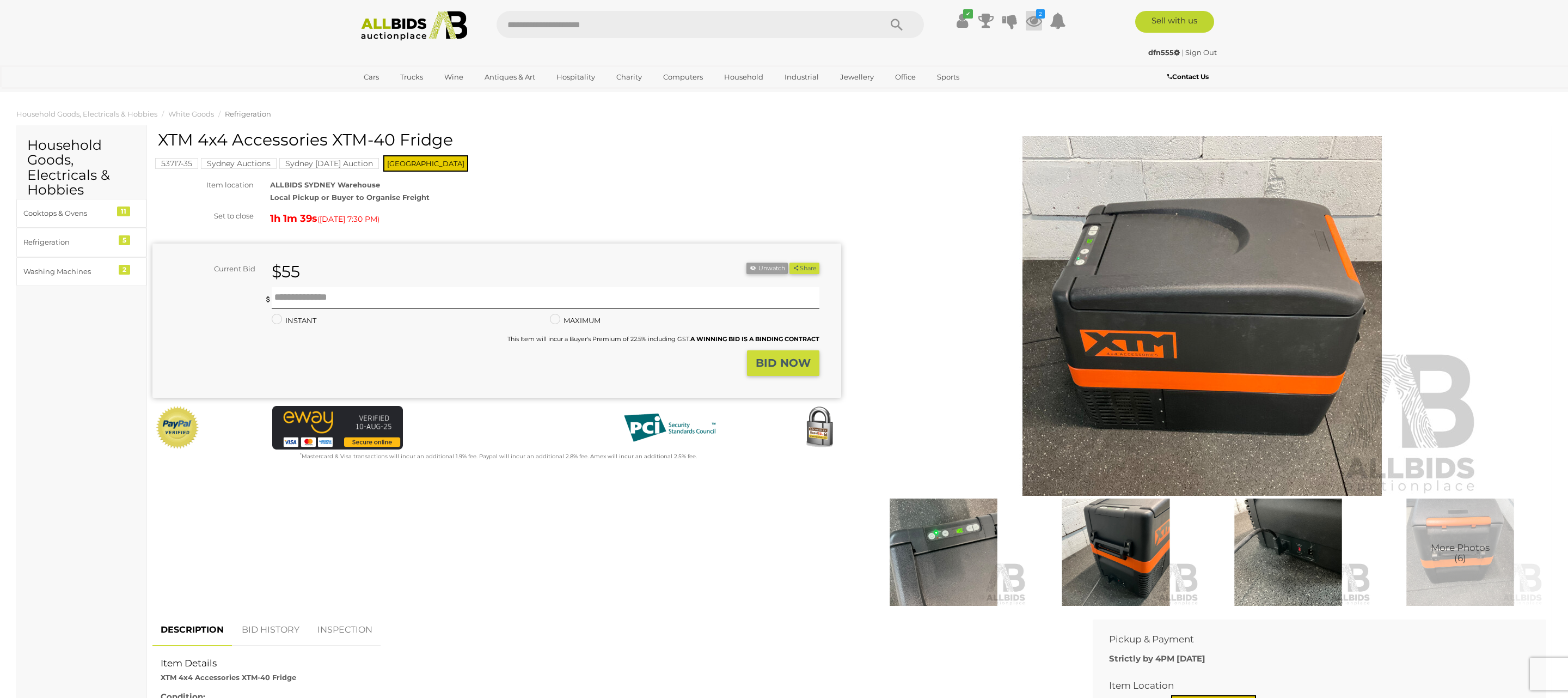
click at [1039, 13] on icon "2" at bounding box center [1040, 14] width 9 height 10
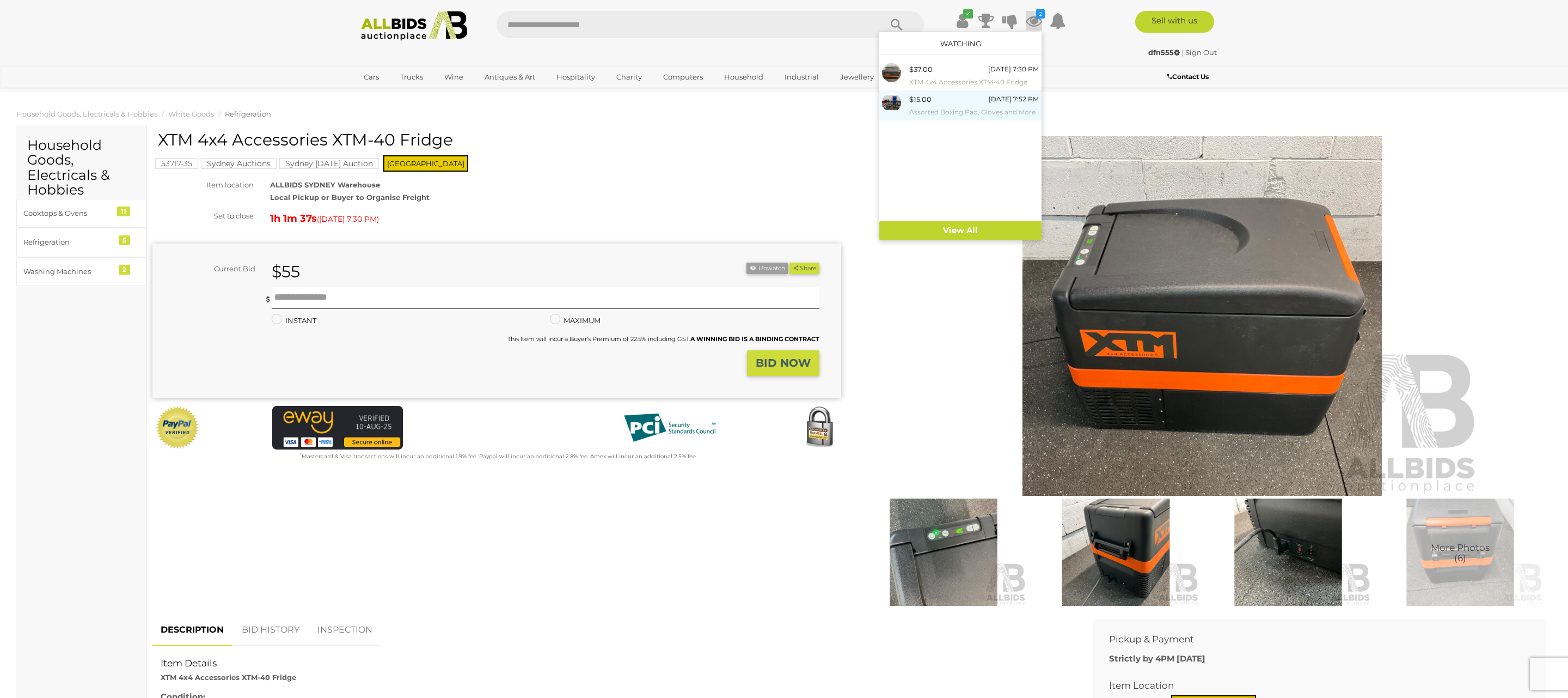
click at [1007, 102] on div "[DATE] 7:52 PM" at bounding box center [1013, 99] width 50 height 12
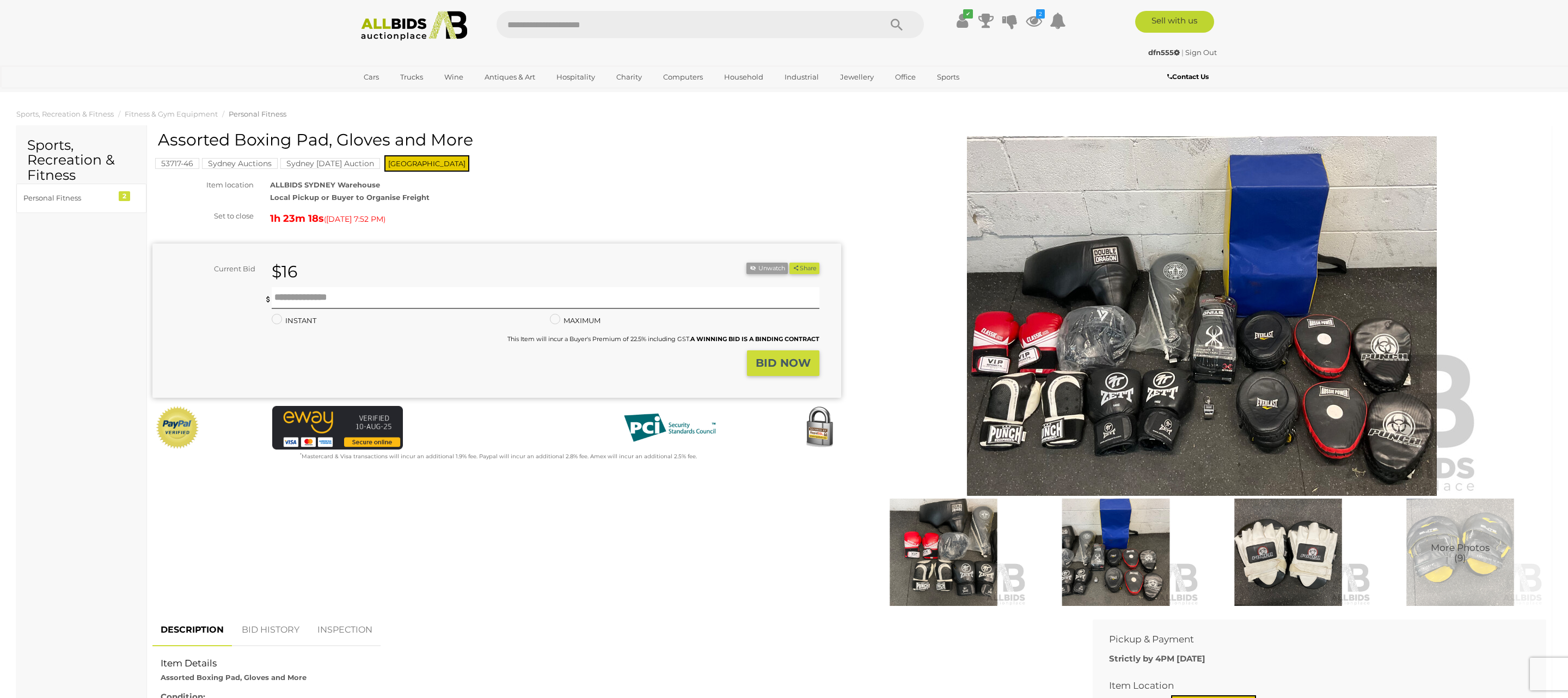
click at [1199, 317] on img at bounding box center [1202, 316] width 558 height 359
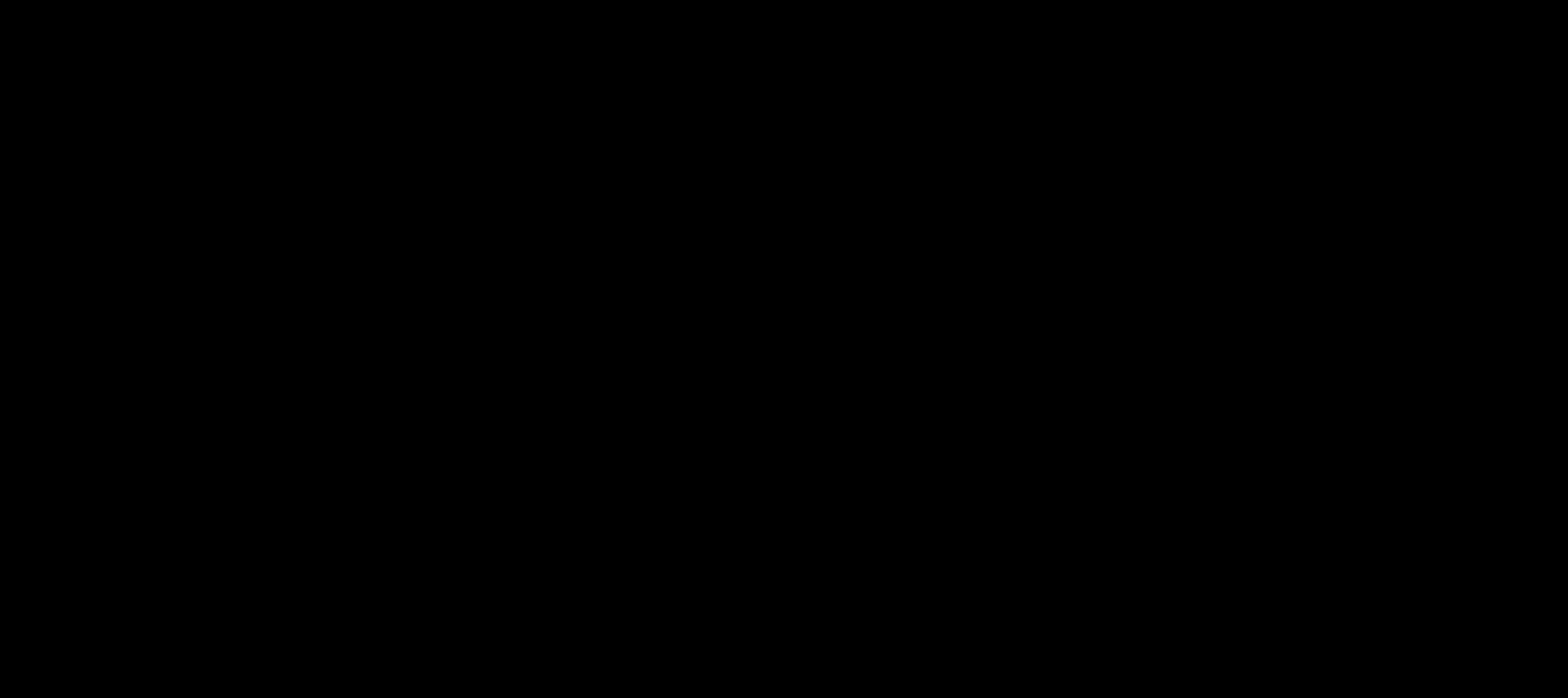
click at [1199, 317] on div at bounding box center [784, 319] width 1568 height 587
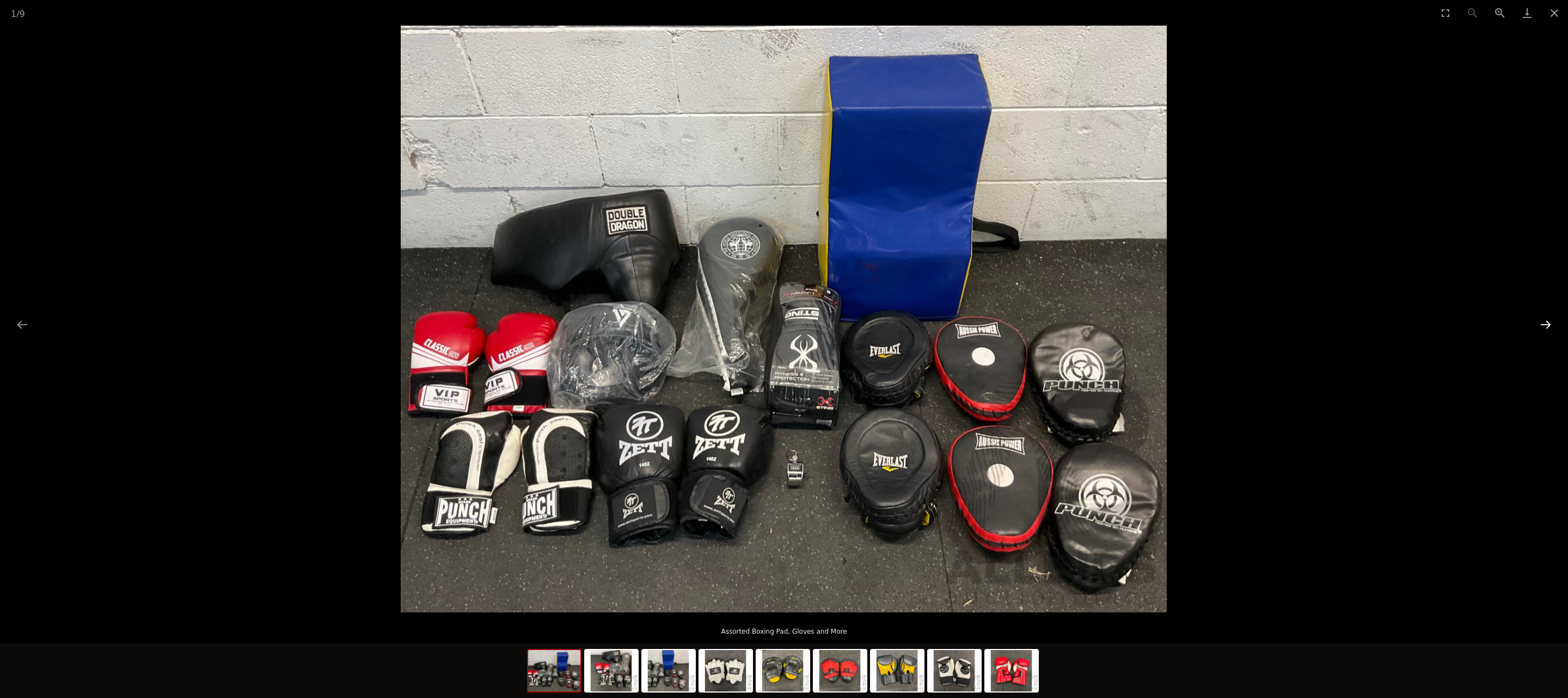
click at [1550, 320] on button "Next slide" at bounding box center [1545, 324] width 23 height 21
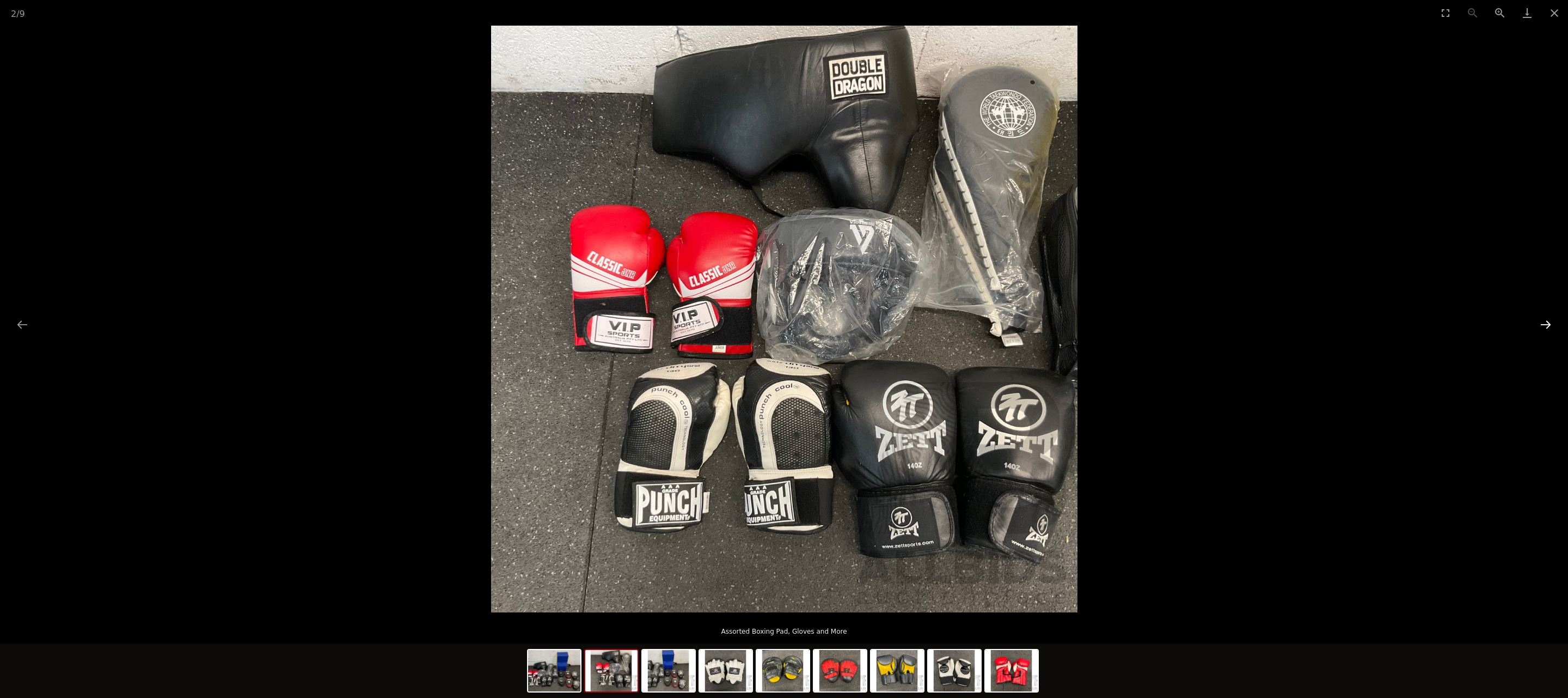
click at [1550, 320] on button "Next slide" at bounding box center [1545, 324] width 23 height 21
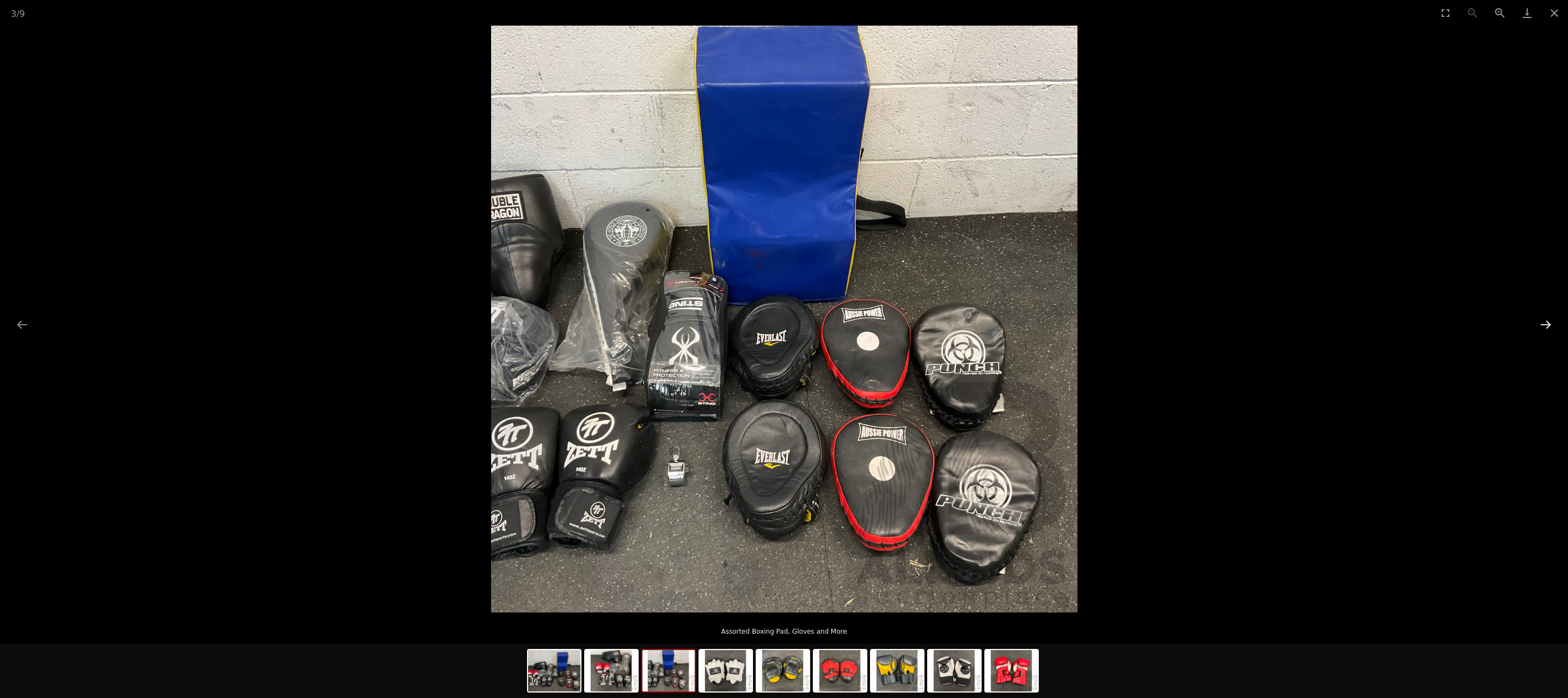
click at [1549, 320] on button "Next slide" at bounding box center [1545, 324] width 23 height 21
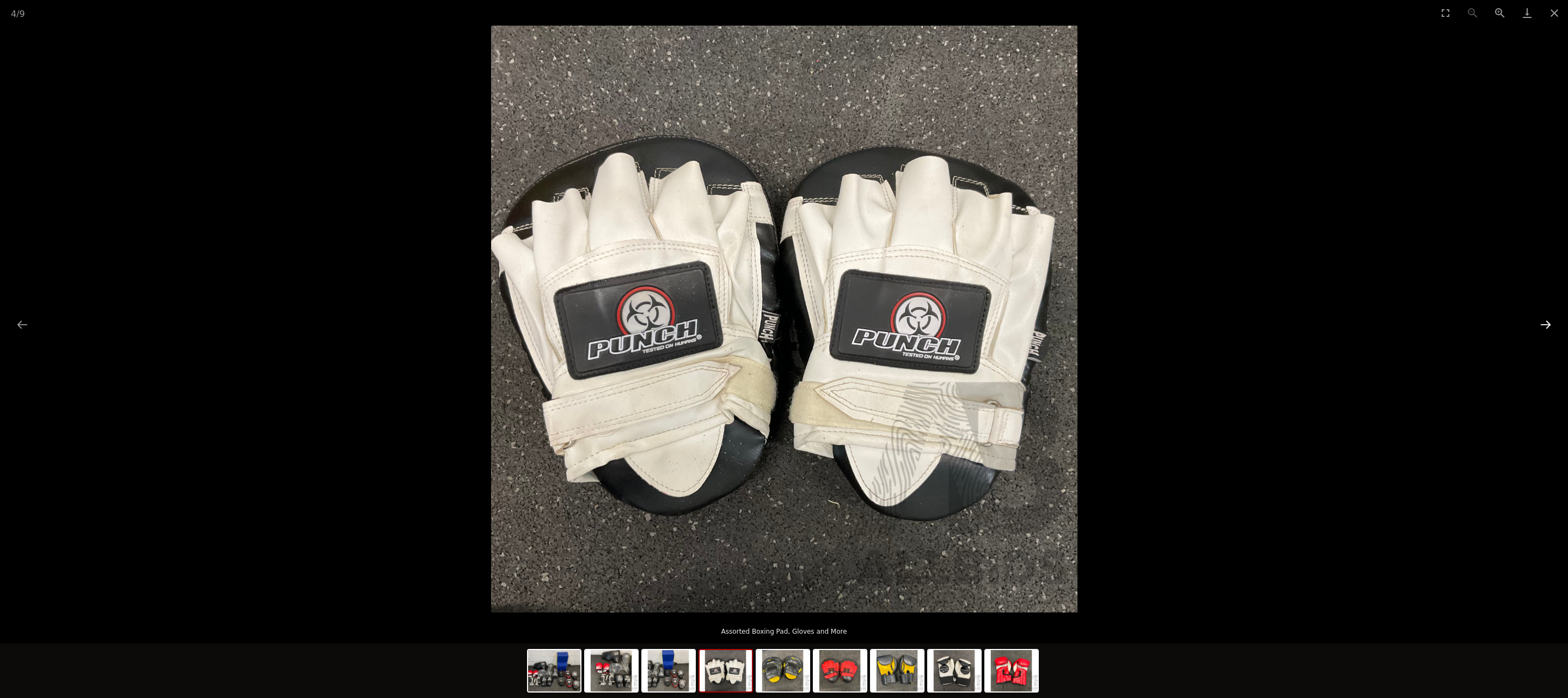
click at [1546, 320] on button "Next slide" at bounding box center [1545, 324] width 23 height 21
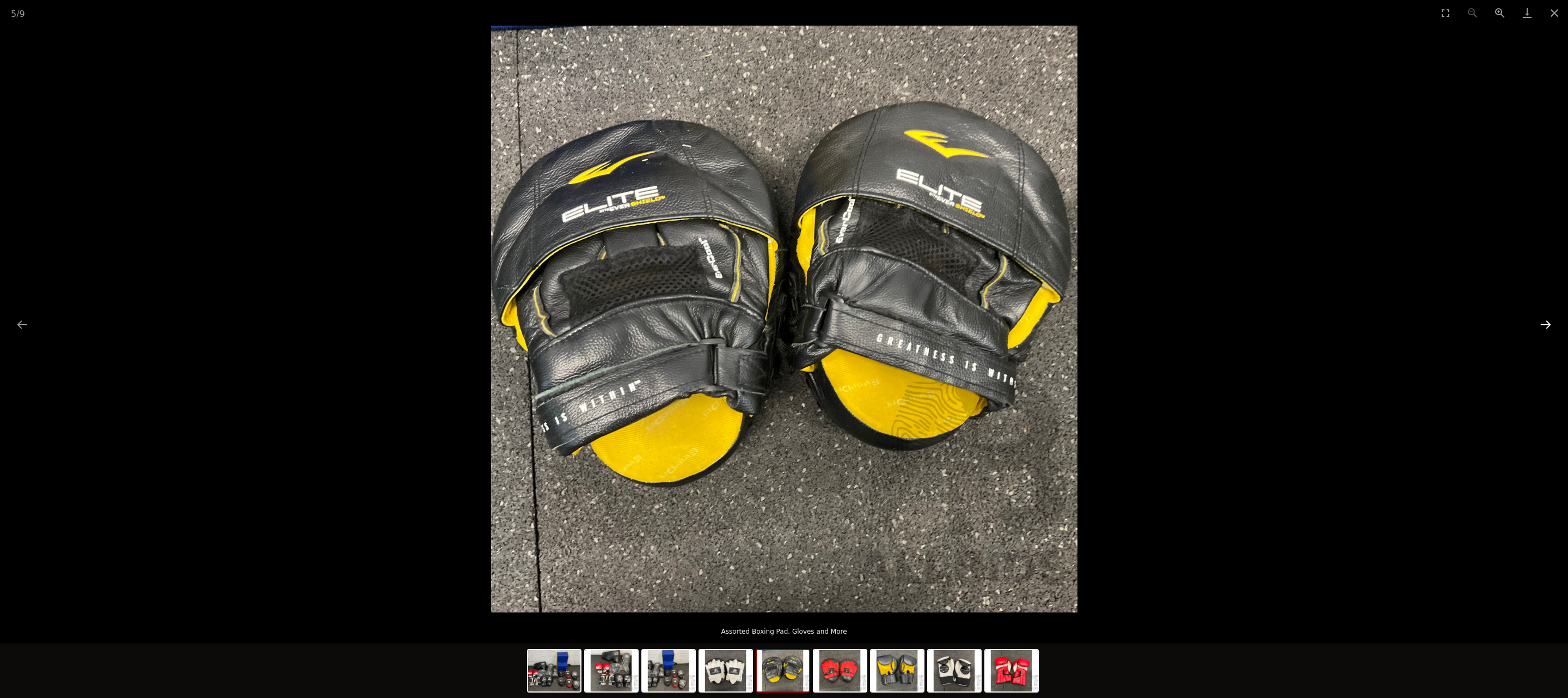
click at [1550, 323] on button "Next slide" at bounding box center [1545, 324] width 23 height 21
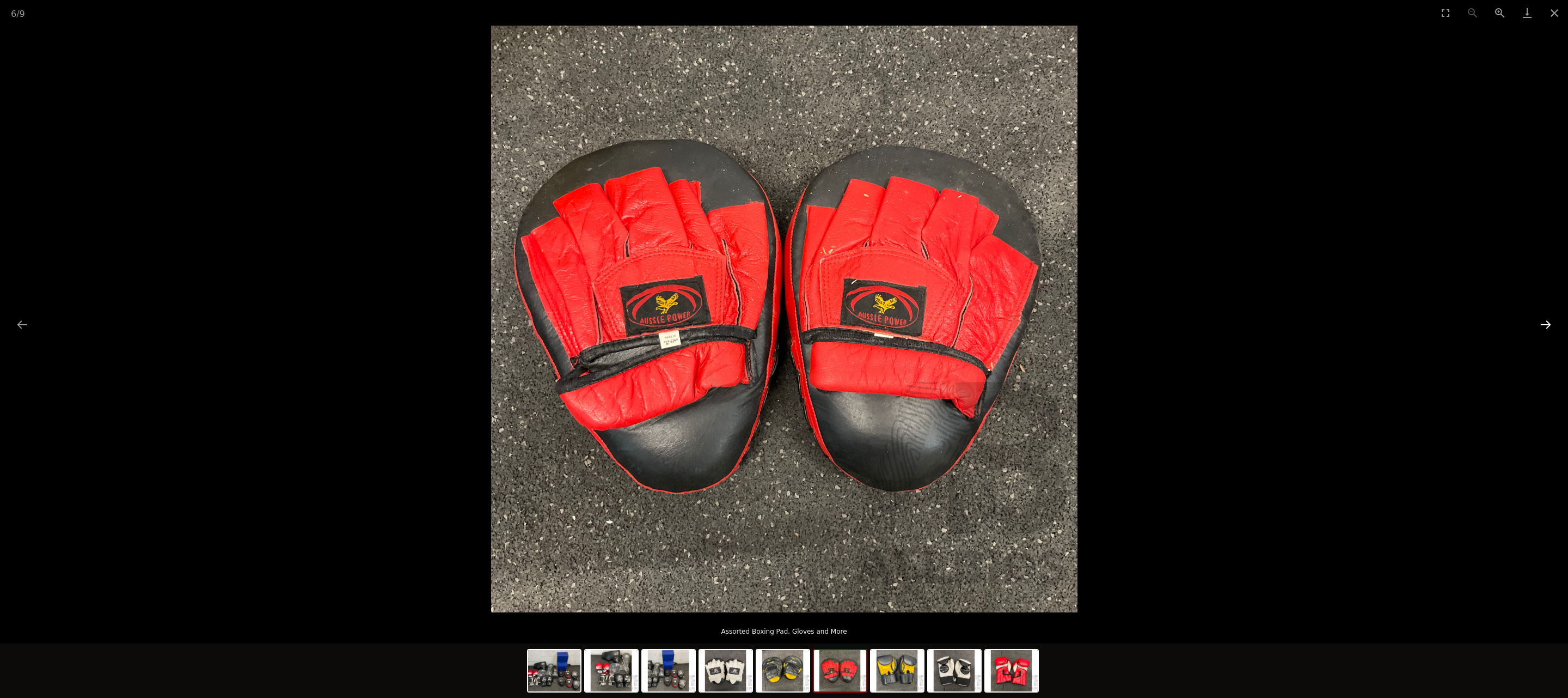
click at [1550, 322] on button "Next slide" at bounding box center [1545, 324] width 23 height 21
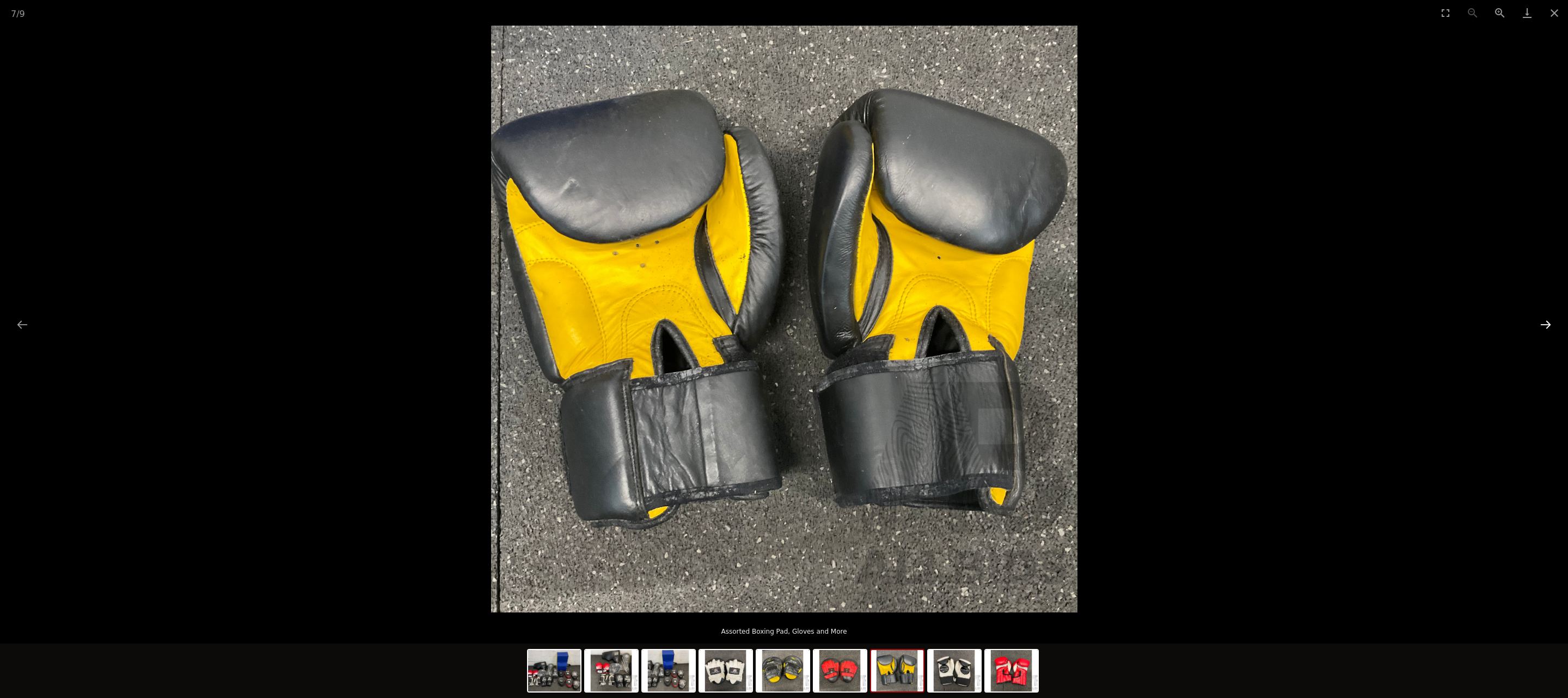
click at [1548, 321] on button "Next slide" at bounding box center [1545, 324] width 23 height 21
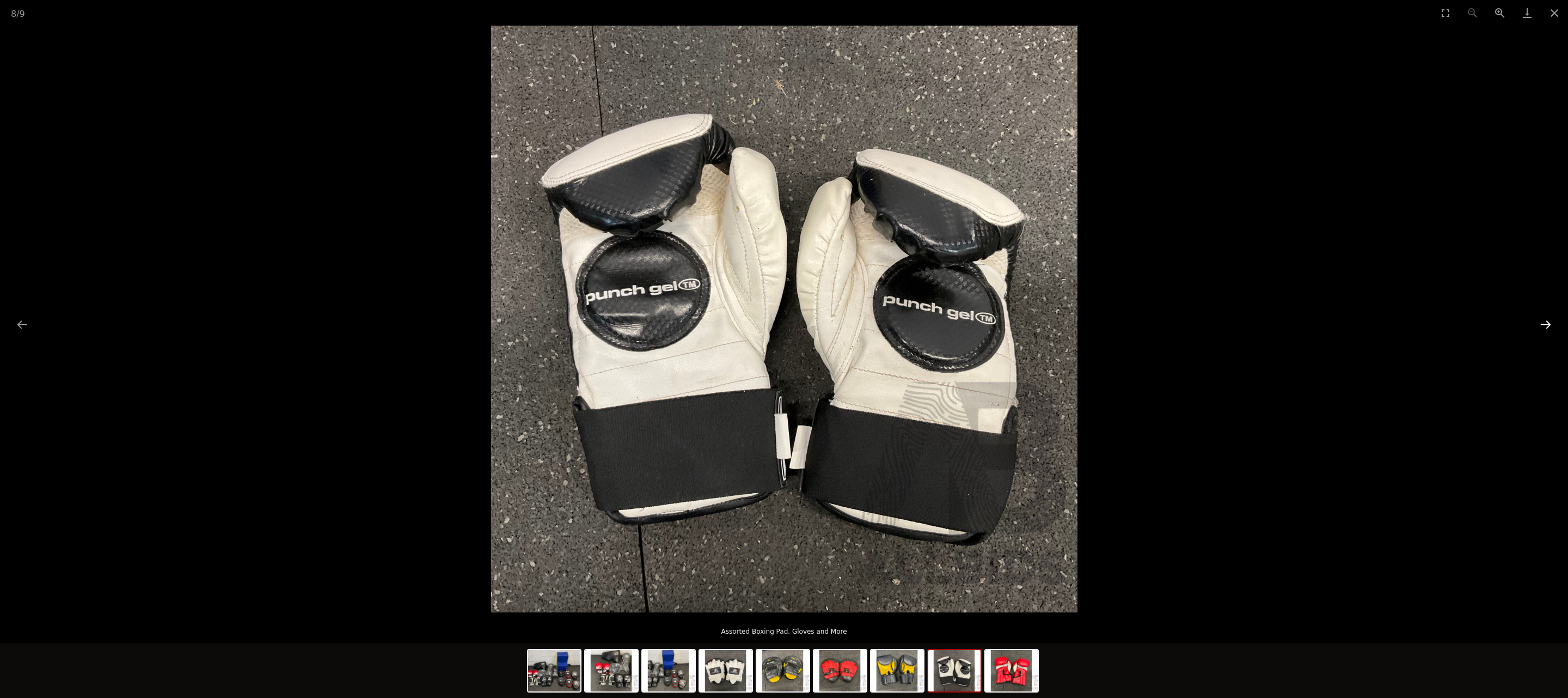
click at [1548, 321] on button "Next slide" at bounding box center [1545, 324] width 23 height 21
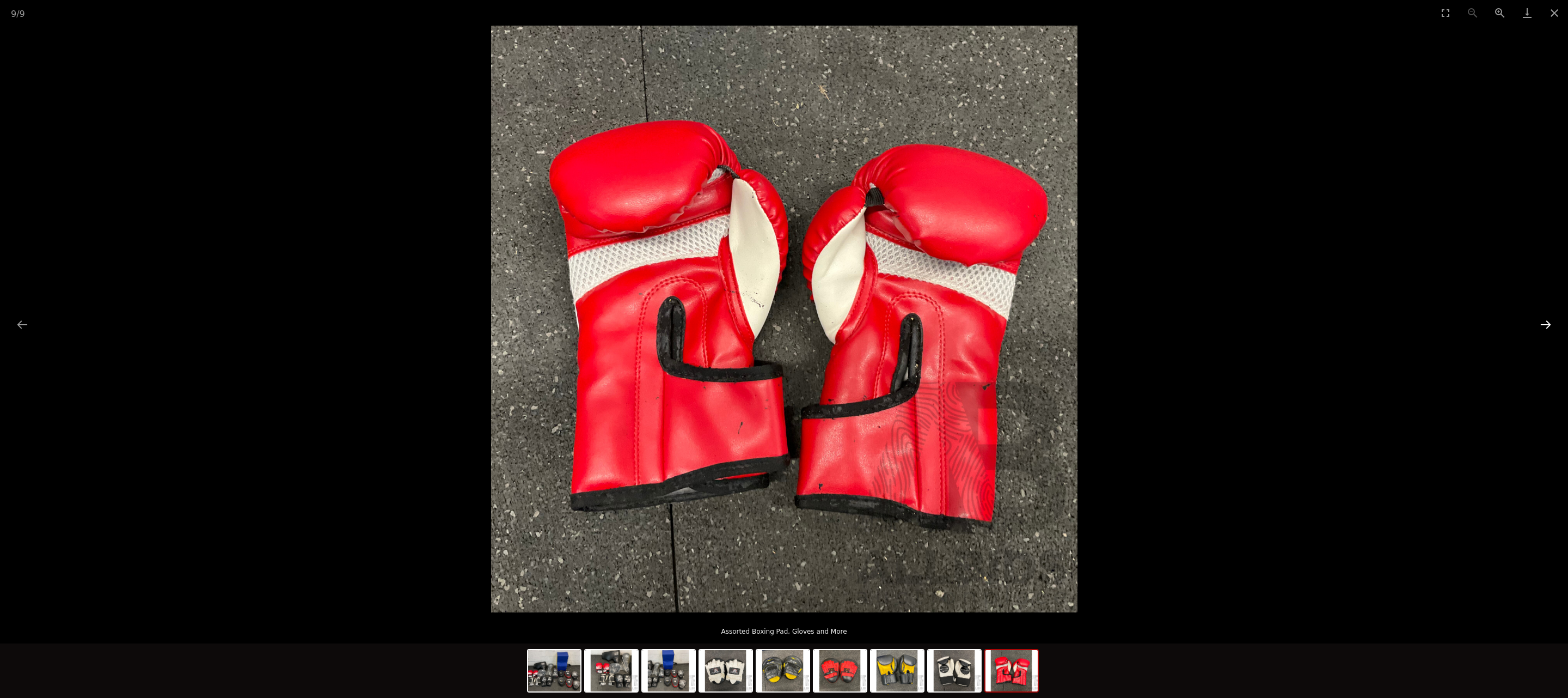
click at [1547, 320] on button "Next slide" at bounding box center [1545, 324] width 23 height 21
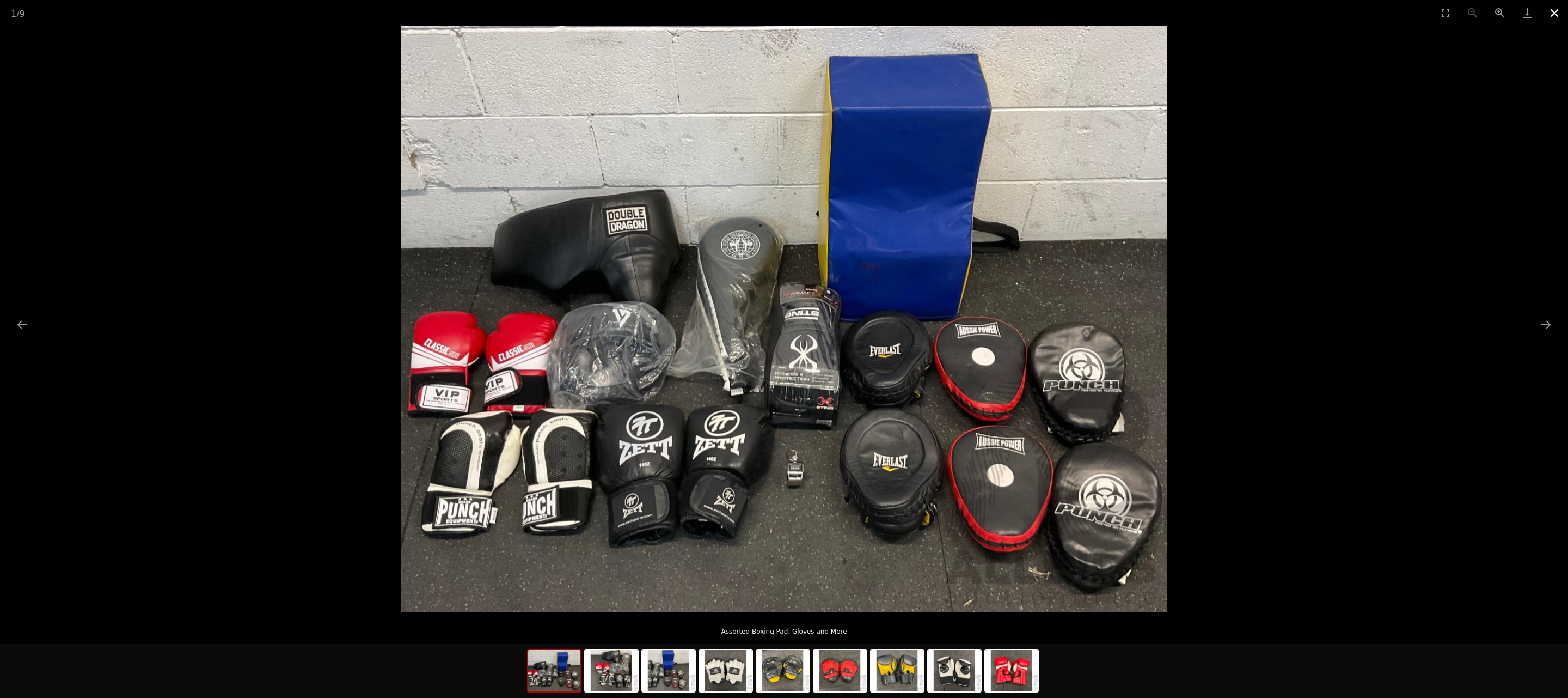
click at [1556, 10] on button "Close gallery" at bounding box center [1554, 13] width 27 height 26
